Goal: Task Accomplishment & Management: Manage account settings

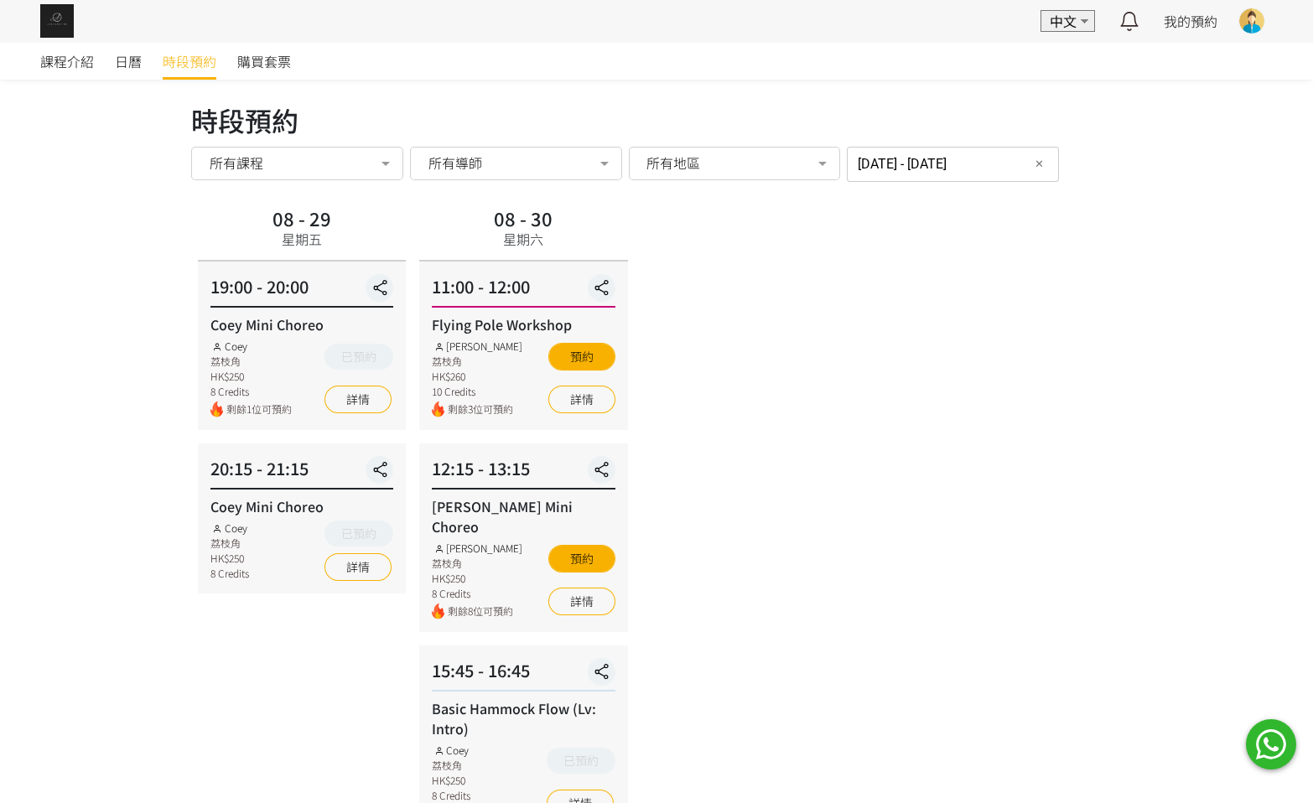
click at [180, 68] on span "時段預約" at bounding box center [190, 61] width 54 height 20
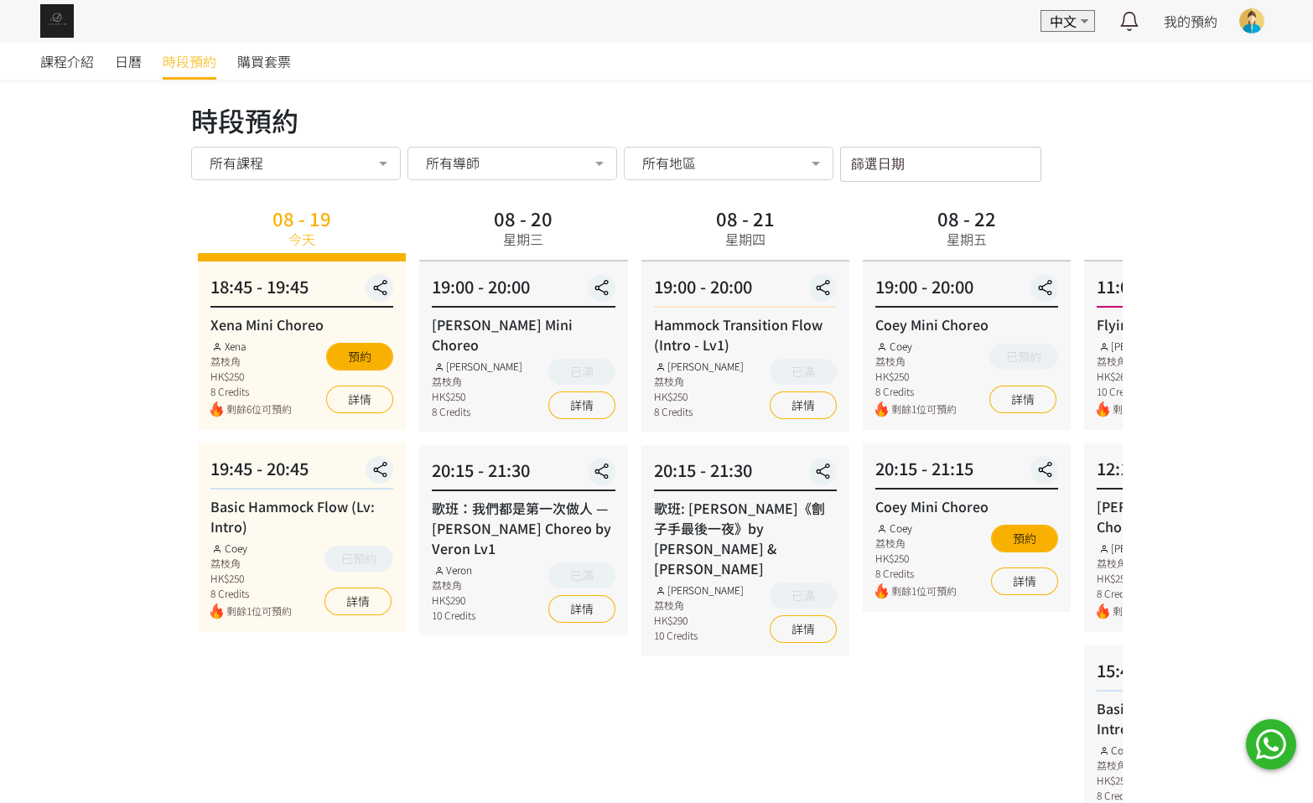
click at [879, 692] on div "08 - 22 星期五 19:00 - 20:00 Coey Mini Choreo Coey 荔枝角 HK$250 8 Credits 剩餘1位可預約 已預…" at bounding box center [966, 720] width 221 height 1036
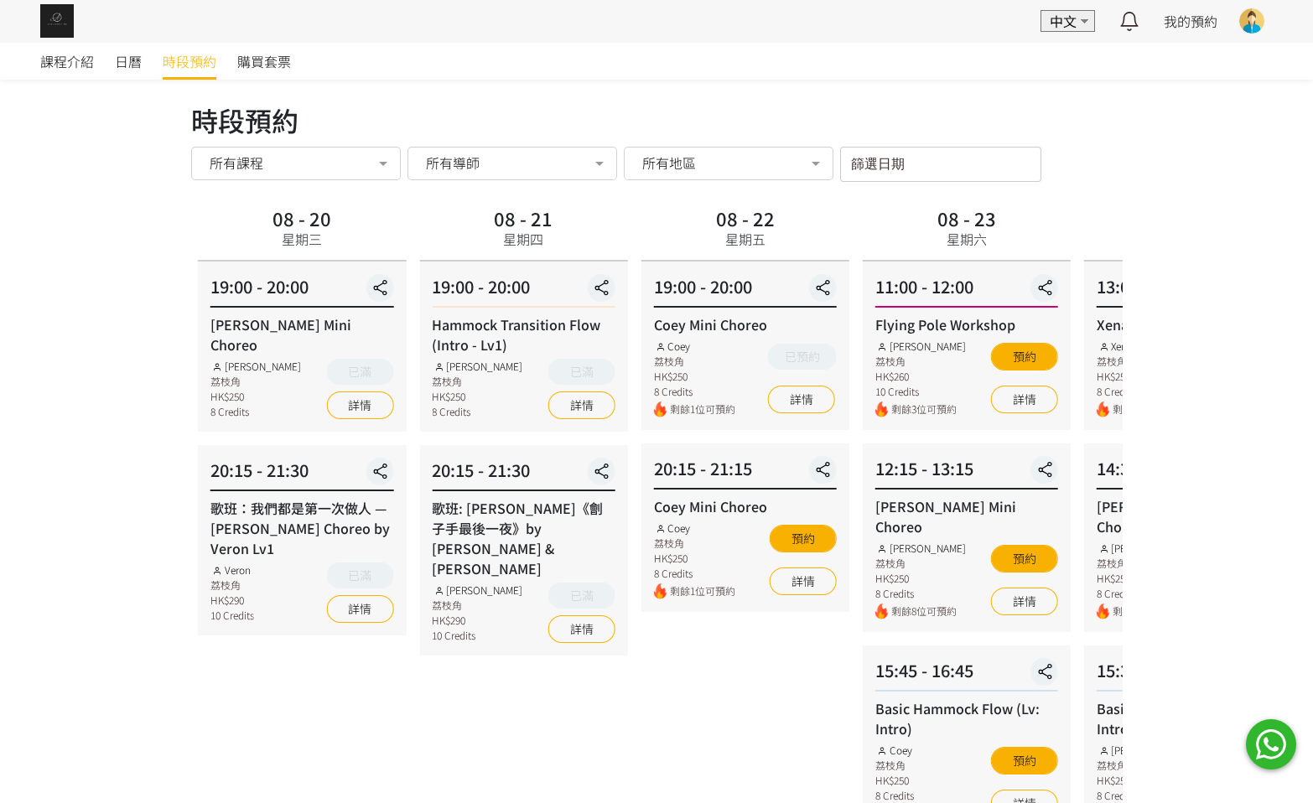
click at [266, 683] on div "08 - 20 星期三 19:00 - 20:00 Rachel Mini Choreo Rachel Ng 荔枝角 HK$250 8 Credits 已滿 …" at bounding box center [301, 720] width 221 height 1036
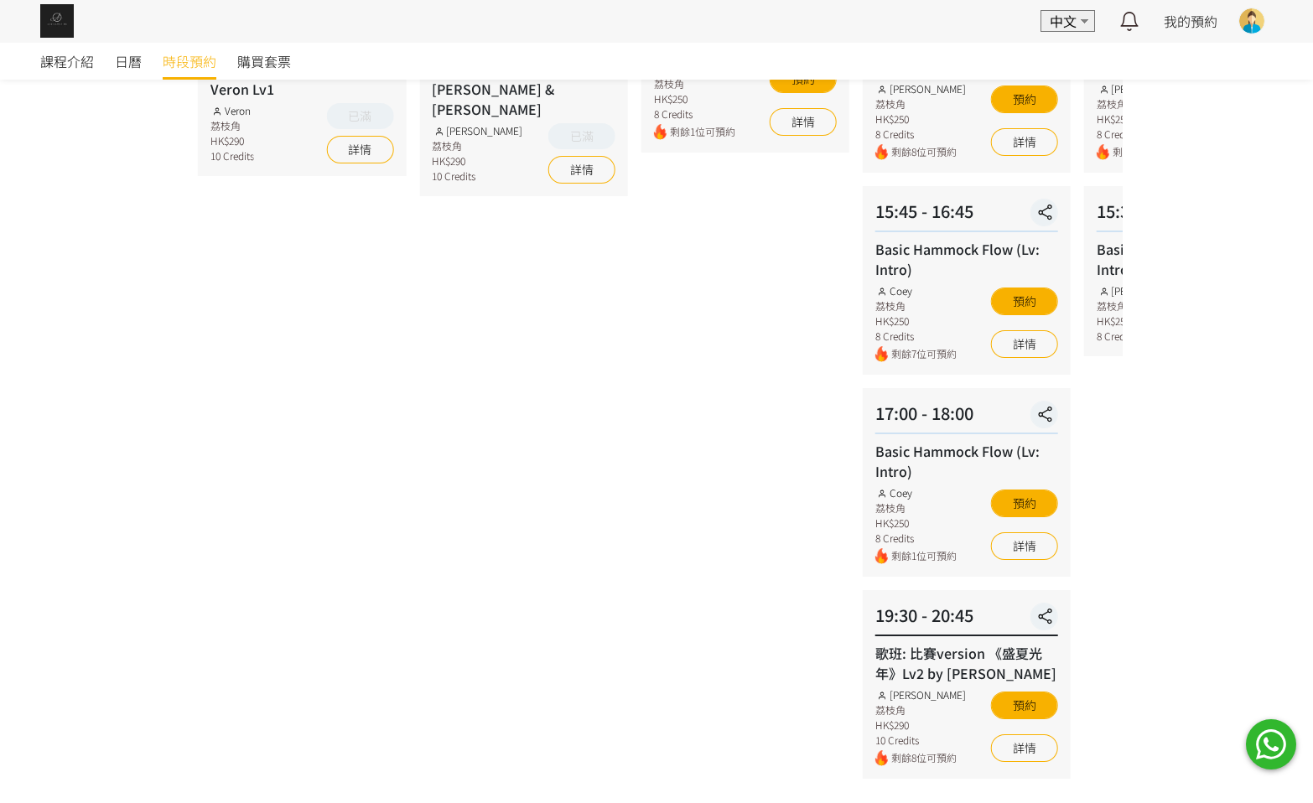
scroll to position [503, 0]
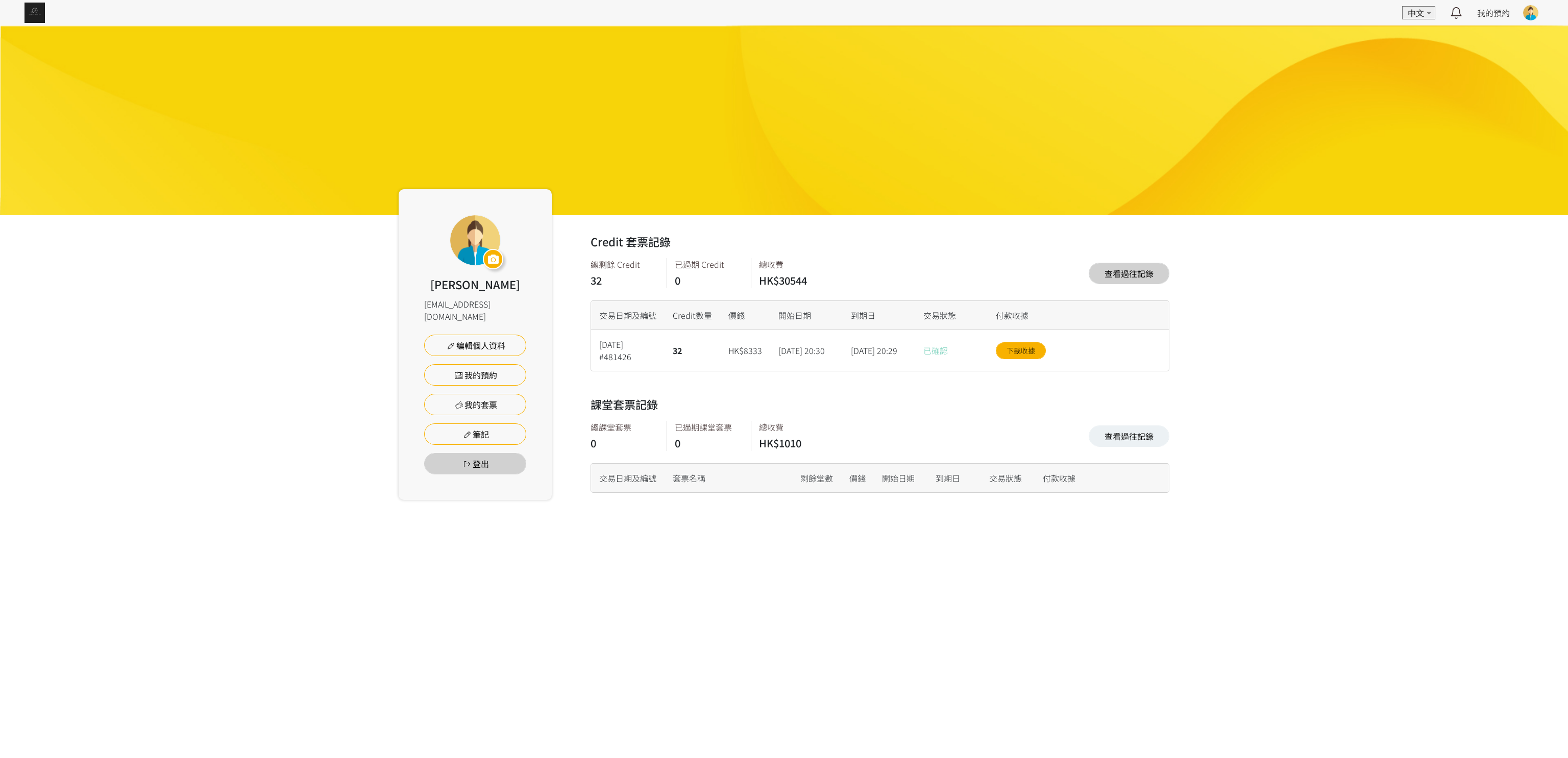
click at [1108, 263] on link "查看過往記錄" at bounding box center [1129, 273] width 80 height 21
click at [1032, 356] on link "下載收據" at bounding box center [1021, 351] width 50 height 17
click at [850, 517] on html "EN 中文 最新通知 全部通知 我的預約 已確認預約 查看全部 等候清單 查看全部 過去記錄 Kary Chan For Yogi Aerialogy HK …" at bounding box center [784, 259] width 1568 height 517
click at [504, 397] on link "我的套票" at bounding box center [475, 404] width 102 height 21
click at [488, 394] on link "我的套票" at bounding box center [475, 404] width 102 height 21
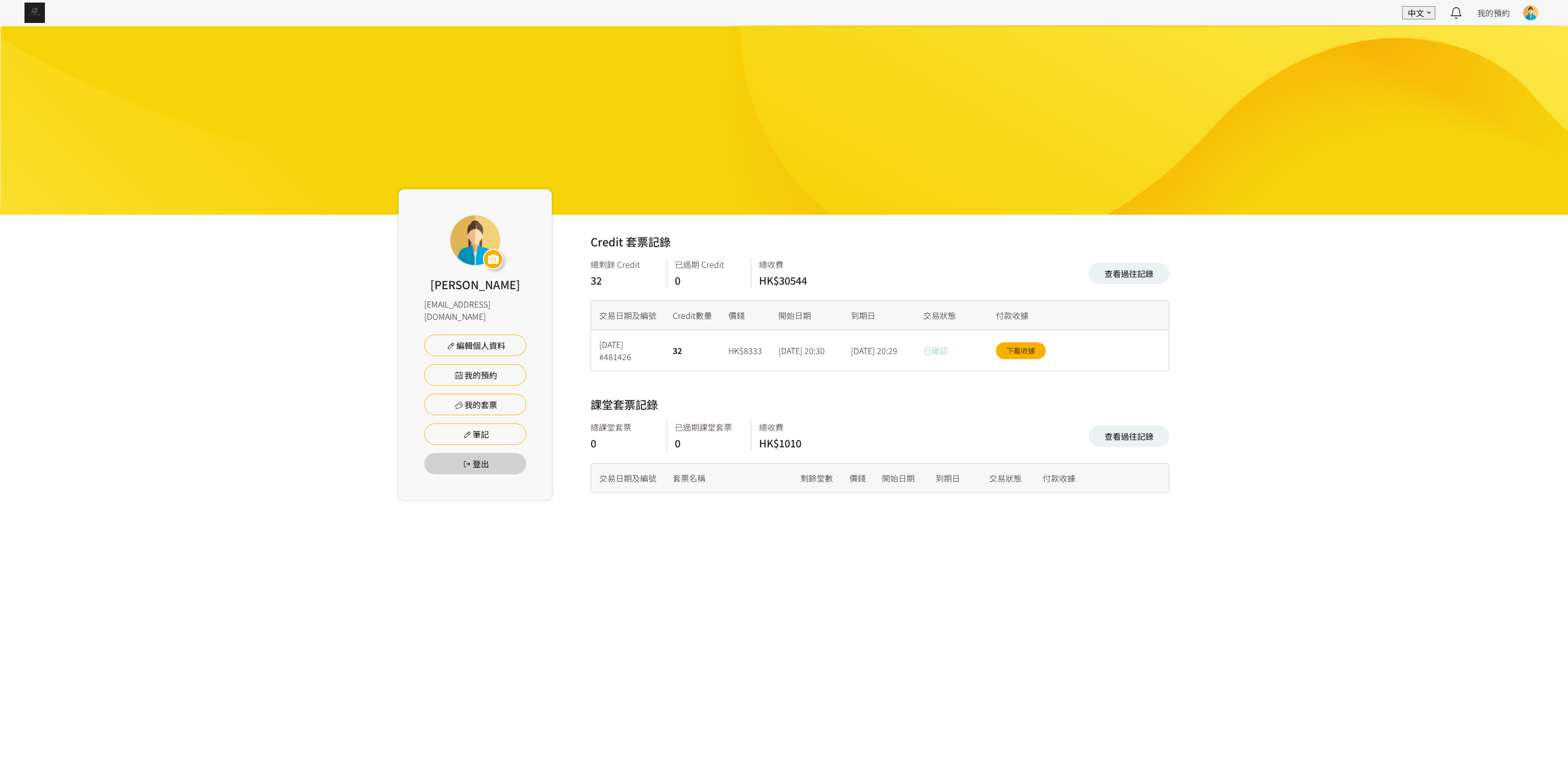
click at [500, 364] on link "我的預約" at bounding box center [475, 375] width 102 height 21
click at [468, 364] on link "我的預約" at bounding box center [475, 375] width 102 height 21
click at [488, 364] on link "我的預約" at bounding box center [475, 375] width 102 height 21
click at [507, 335] on link "編輯個人資料" at bounding box center [475, 345] width 102 height 21
